Goal: Task Accomplishment & Management: Complete application form

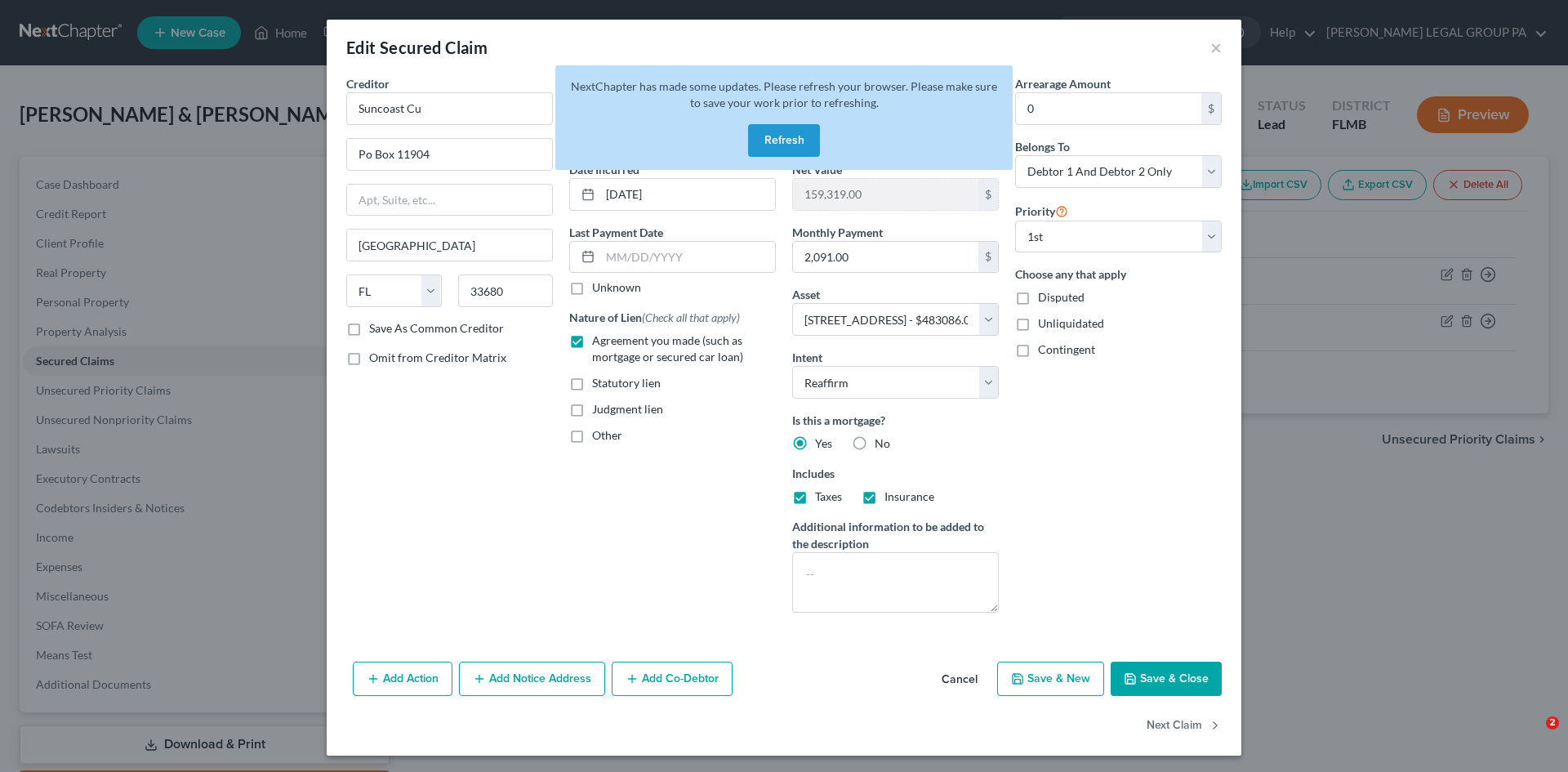
select select "9"
select select "7"
select select "2"
select select "0"
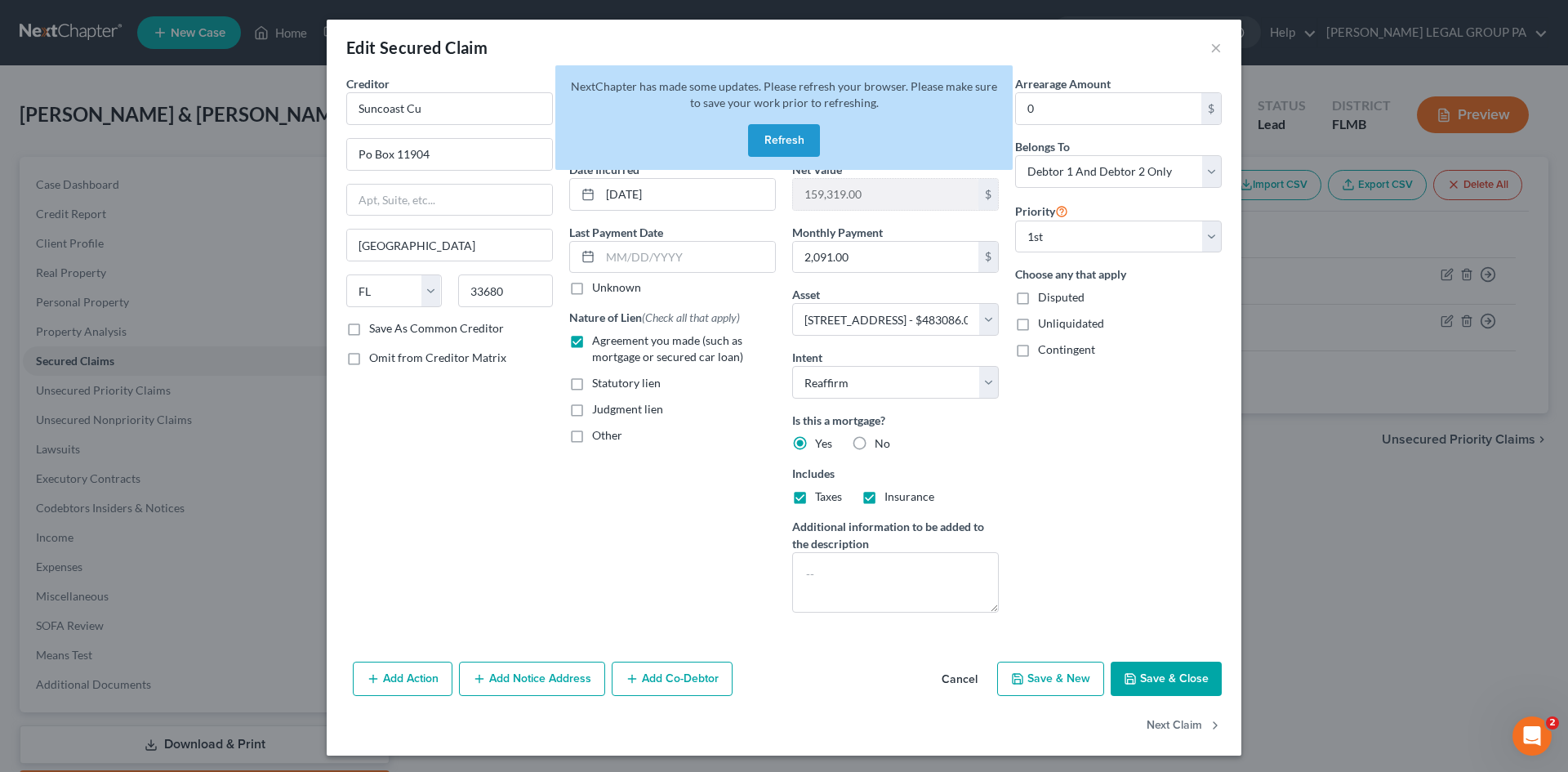
click at [788, 139] on button "Refresh" at bounding box center [784, 140] width 72 height 33
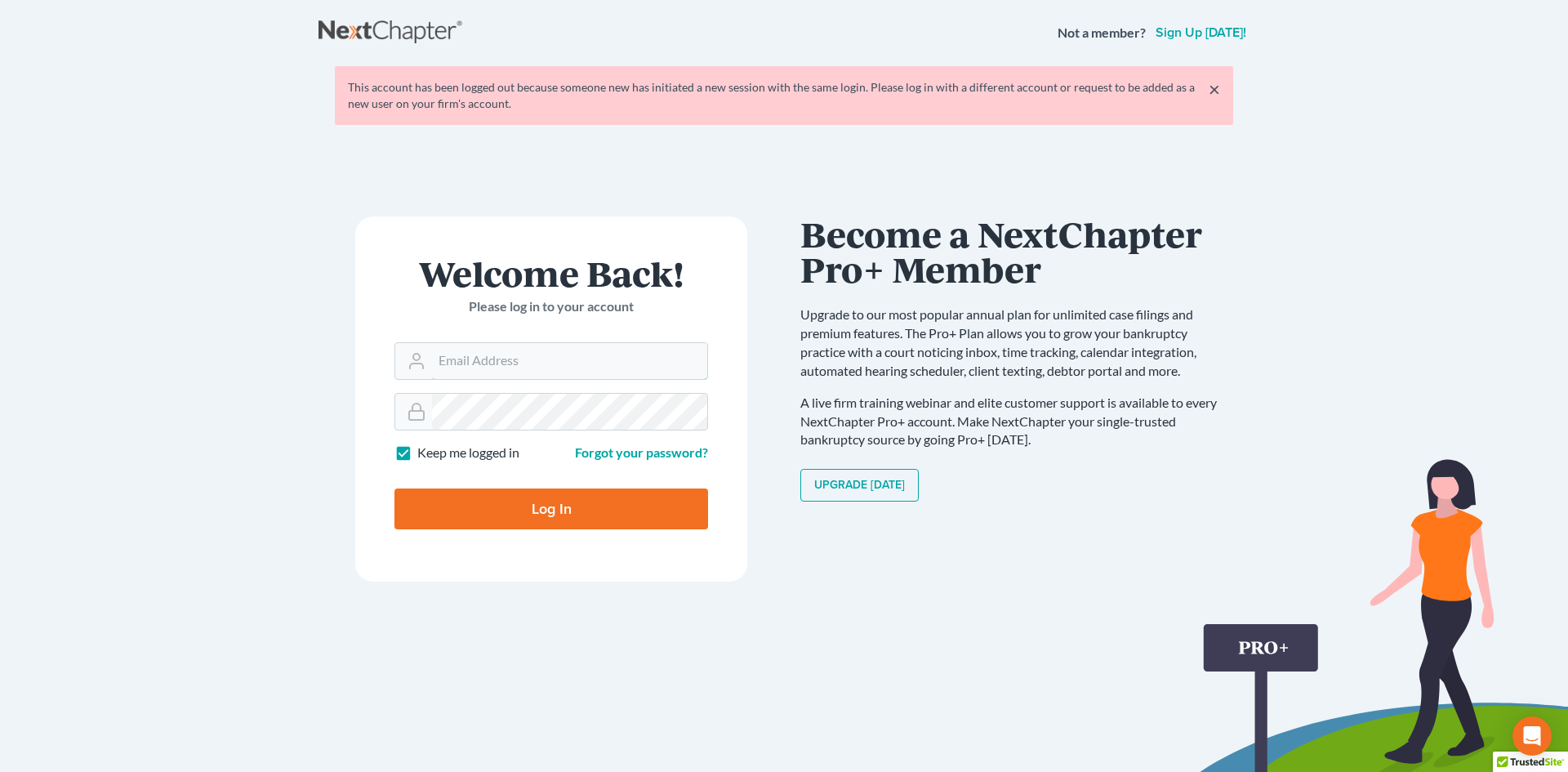
type input "Salvarado@wellerlegalgroup.com"
click at [548, 498] on input "Log In" at bounding box center [551, 509] width 314 height 41
type input "Thinking..."
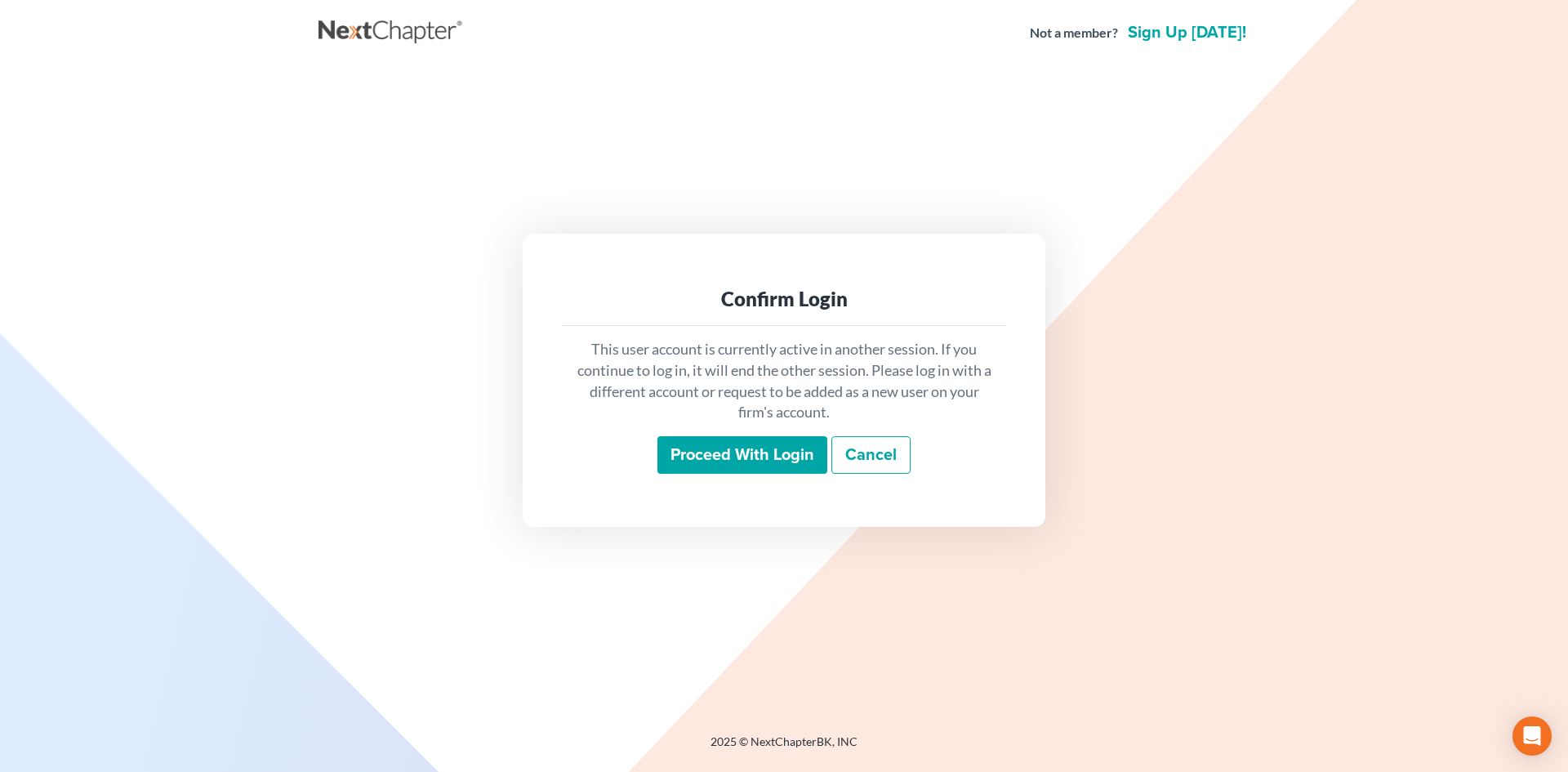
click at [748, 468] on input "Proceed with login" at bounding box center [743, 455] width 170 height 37
